Goal: Information Seeking & Learning: Learn about a topic

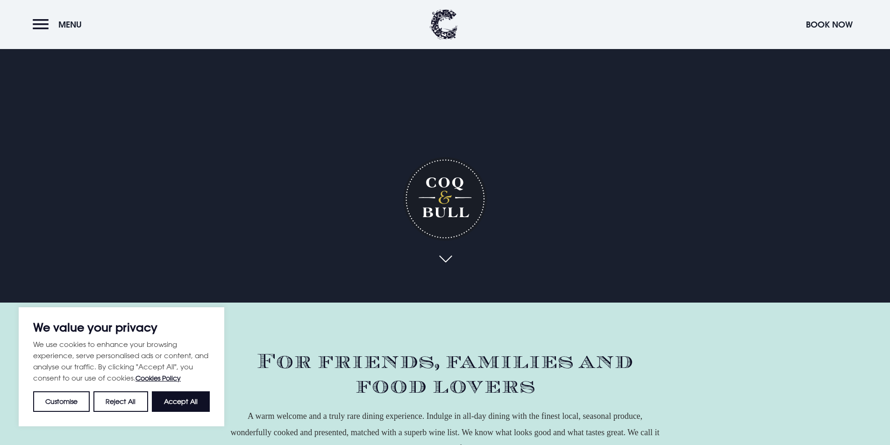
scroll to position [234, 0]
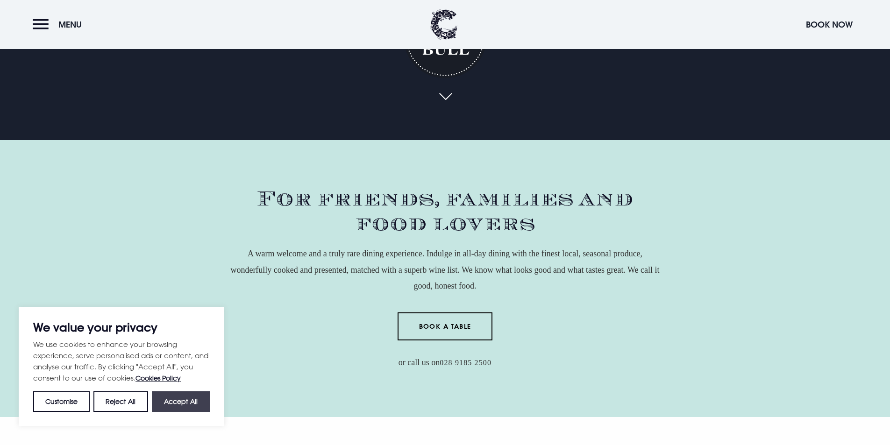
click at [188, 410] on button "Accept All" at bounding box center [181, 401] width 58 height 21
checkbox input "true"
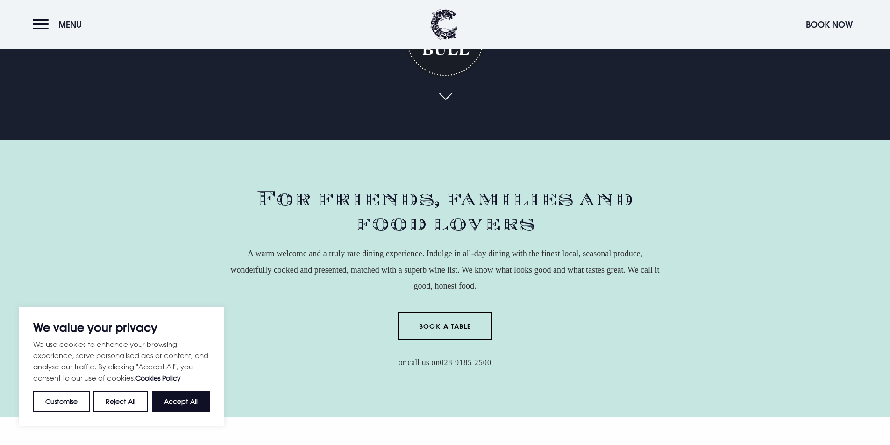
checkbox input "true"
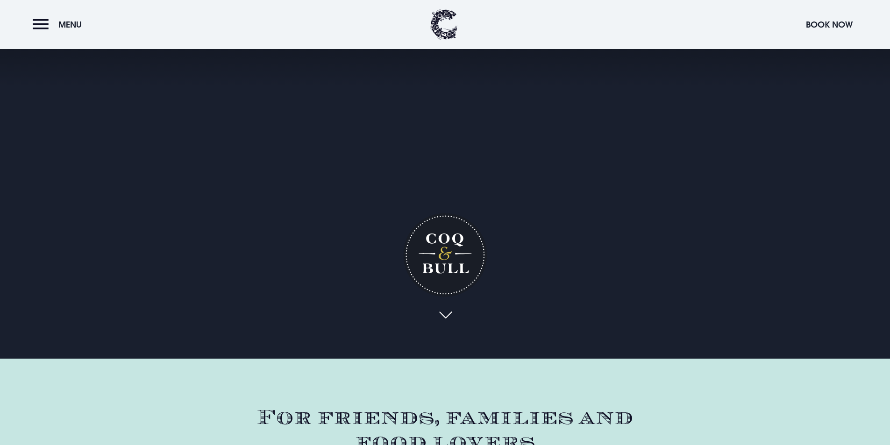
scroll to position [0, 0]
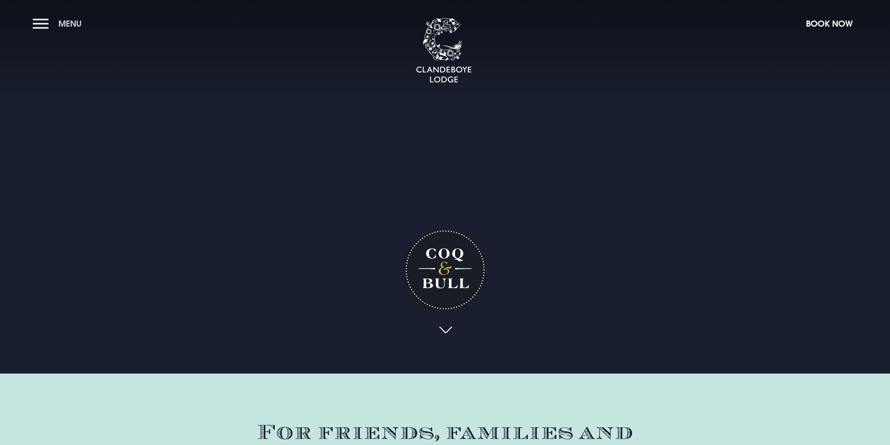
click at [43, 25] on button "Menu" at bounding box center [60, 24] width 54 height 20
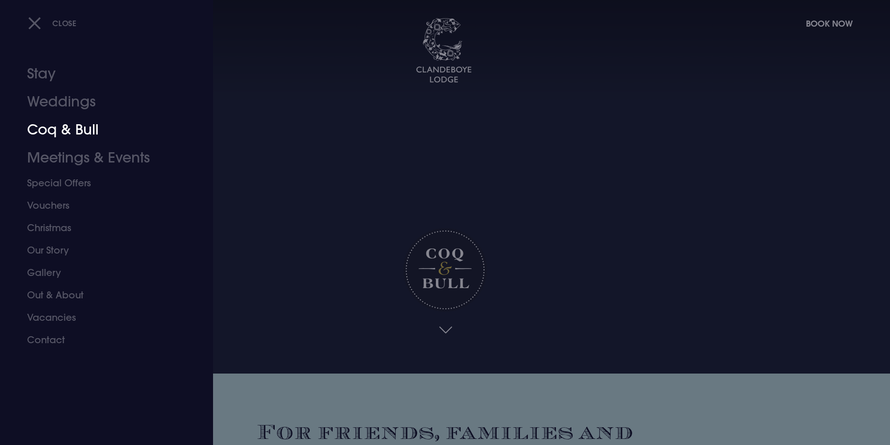
click at [73, 131] on link "Coq & Bull" at bounding box center [101, 130] width 148 height 28
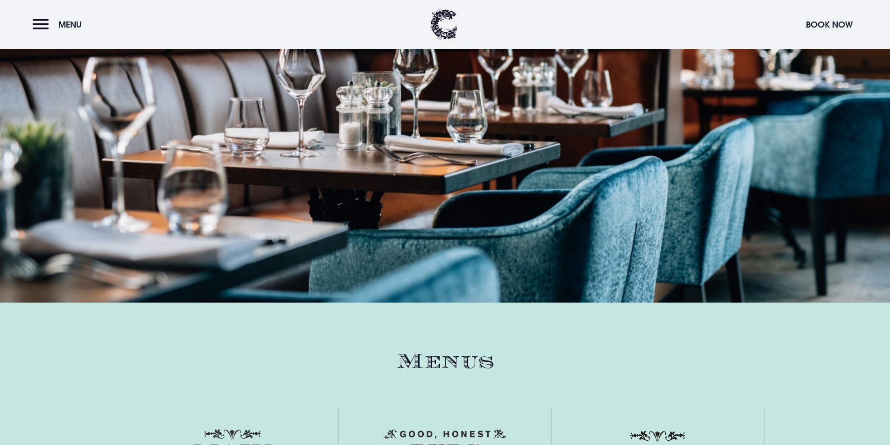
scroll to position [1355, 0]
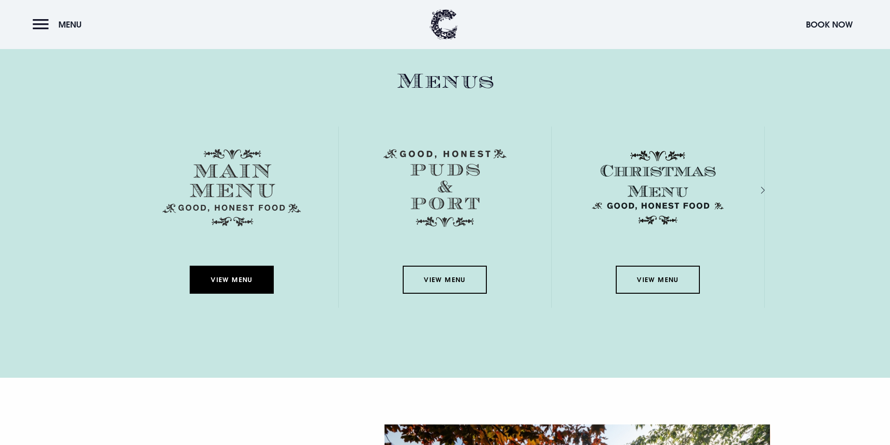
click at [237, 280] on link "View Menu" at bounding box center [232, 280] width 84 height 28
